Goal: Task Accomplishment & Management: Manage account settings

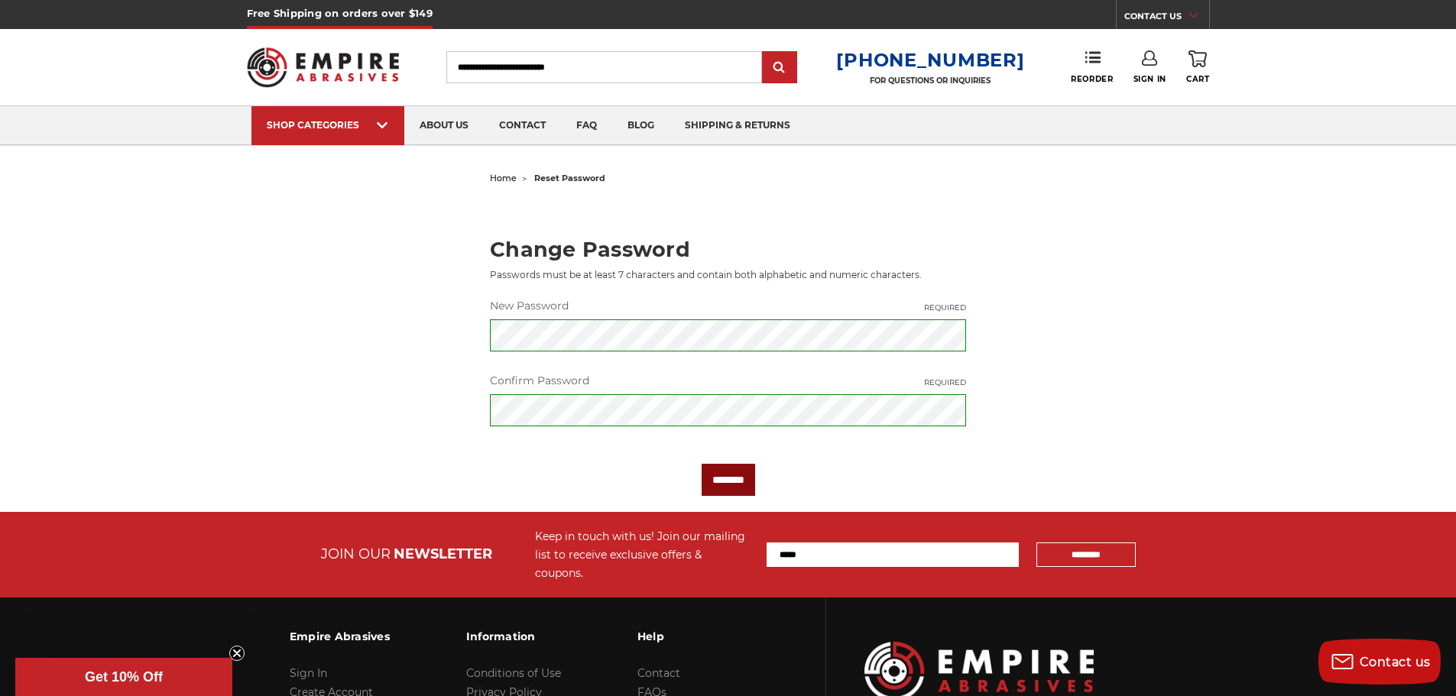
click at [747, 485] on input "********" at bounding box center [727, 480] width 53 height 32
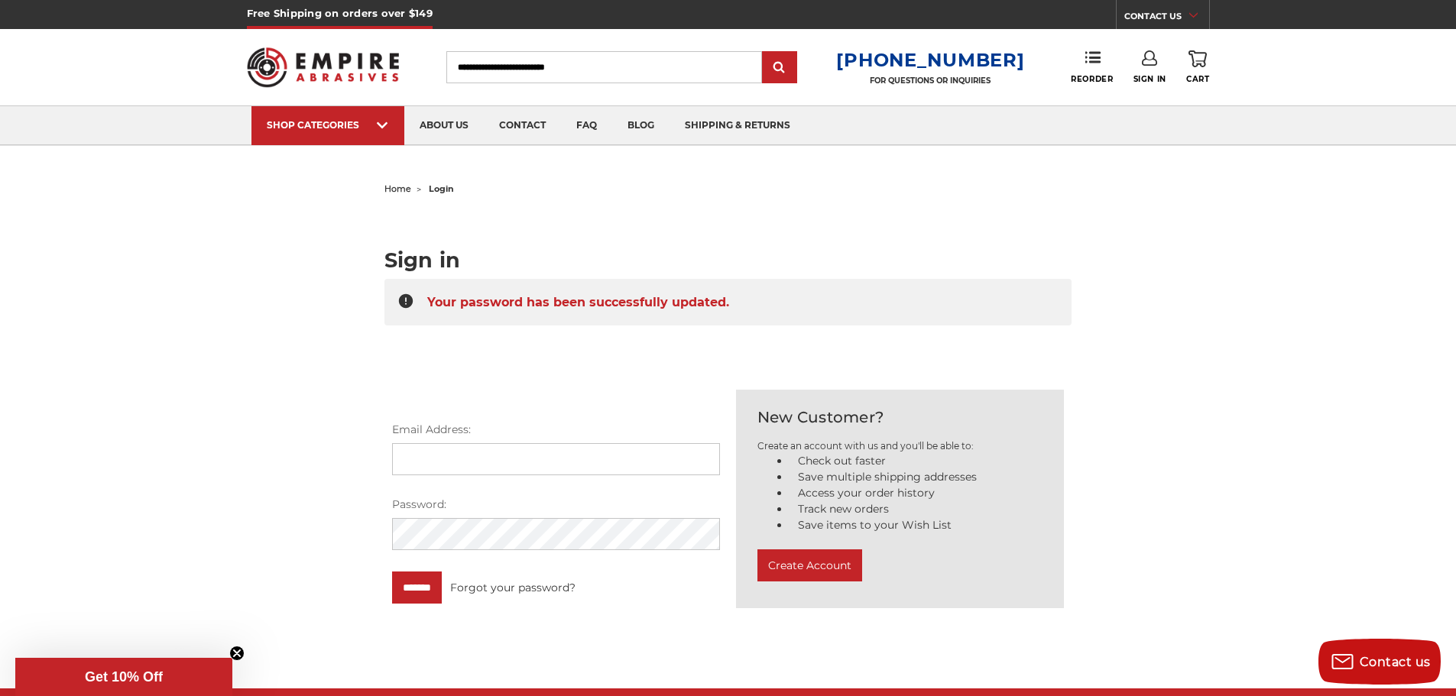
click at [548, 452] on input "Email Address:" at bounding box center [556, 459] width 328 height 32
type input "**********"
click at [436, 578] on input "*******" at bounding box center [417, 588] width 50 height 32
